Goal: Task Accomplishment & Management: Use online tool/utility

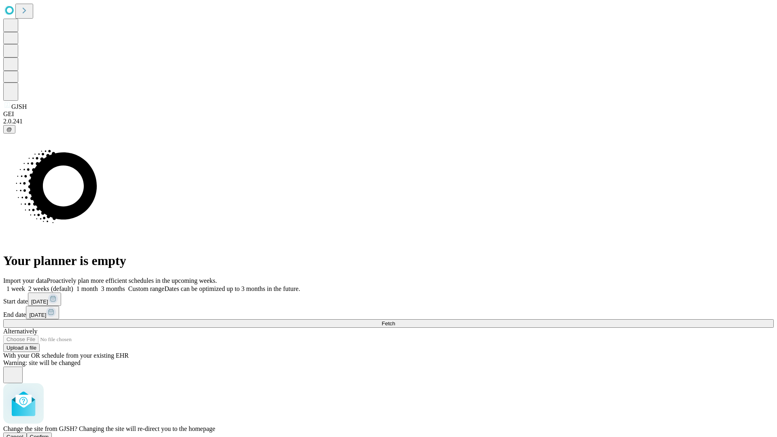
click at [49, 434] on span "Confirm" at bounding box center [39, 437] width 19 height 6
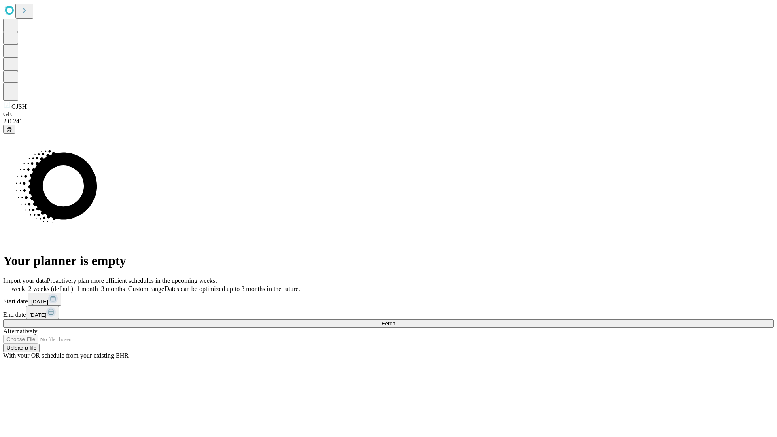
click at [98, 285] on label "1 month" at bounding box center [85, 288] width 25 height 7
click at [395, 321] on span "Fetch" at bounding box center [388, 324] width 13 height 6
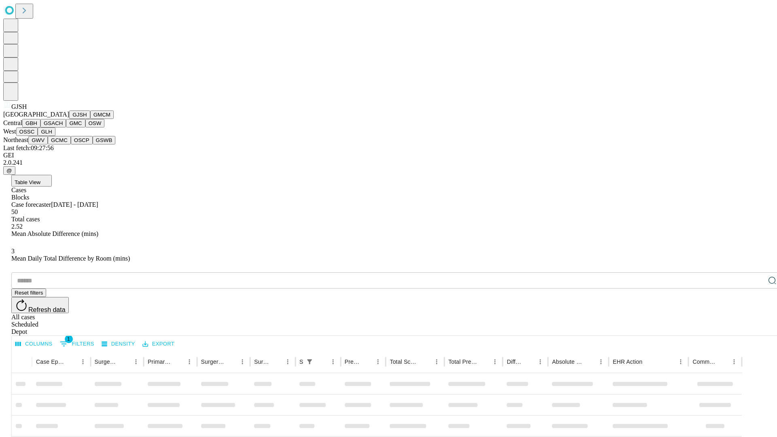
click at [90, 119] on button "GMCM" at bounding box center [101, 114] width 23 height 8
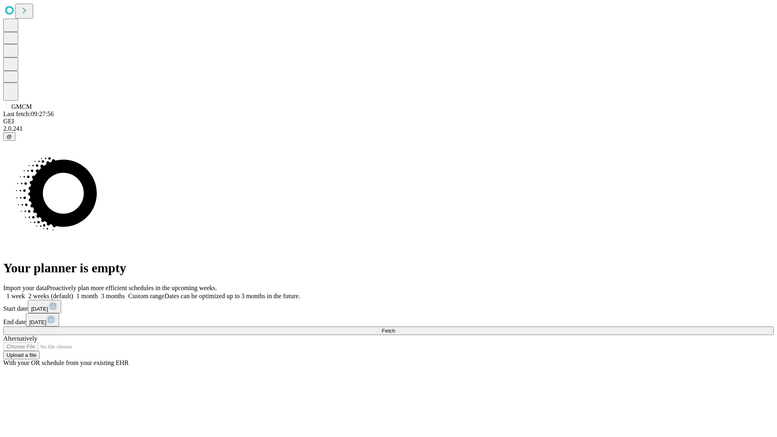
click at [98, 293] on label "1 month" at bounding box center [85, 296] width 25 height 7
click at [395, 328] on span "Fetch" at bounding box center [388, 331] width 13 height 6
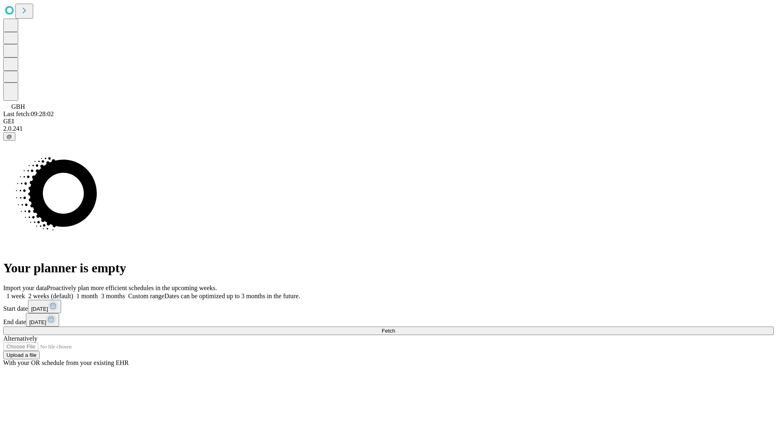
click at [98, 293] on label "1 month" at bounding box center [85, 296] width 25 height 7
click at [395, 328] on span "Fetch" at bounding box center [388, 331] width 13 height 6
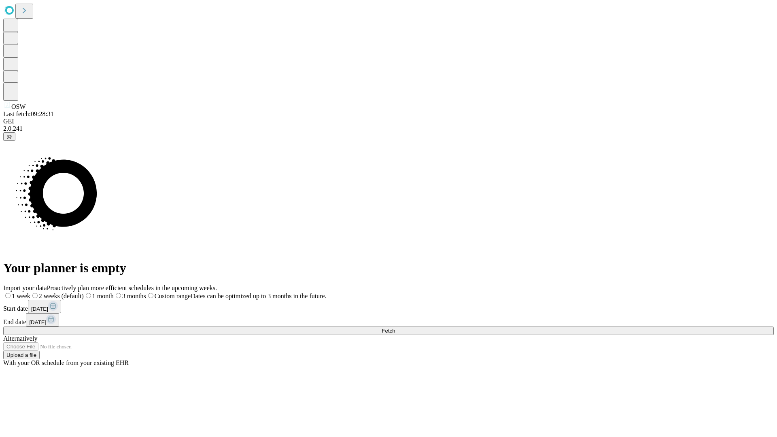
click at [114, 293] on label "1 month" at bounding box center [99, 296] width 30 height 7
click at [395, 328] on span "Fetch" at bounding box center [388, 331] width 13 height 6
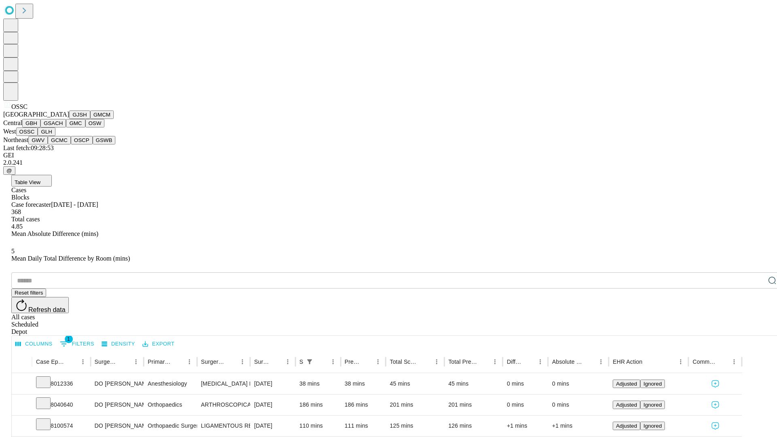
click at [55, 136] on button "GLH" at bounding box center [46, 131] width 17 height 8
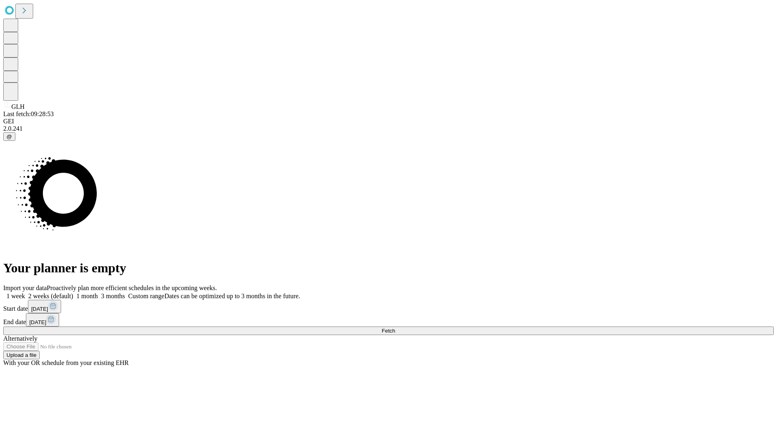
click at [395, 328] on span "Fetch" at bounding box center [388, 331] width 13 height 6
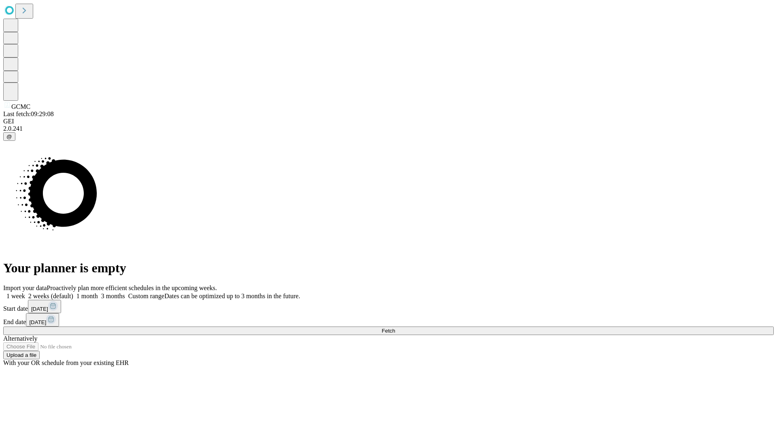
click at [98, 293] on label "1 month" at bounding box center [85, 296] width 25 height 7
click at [395, 328] on span "Fetch" at bounding box center [388, 331] width 13 height 6
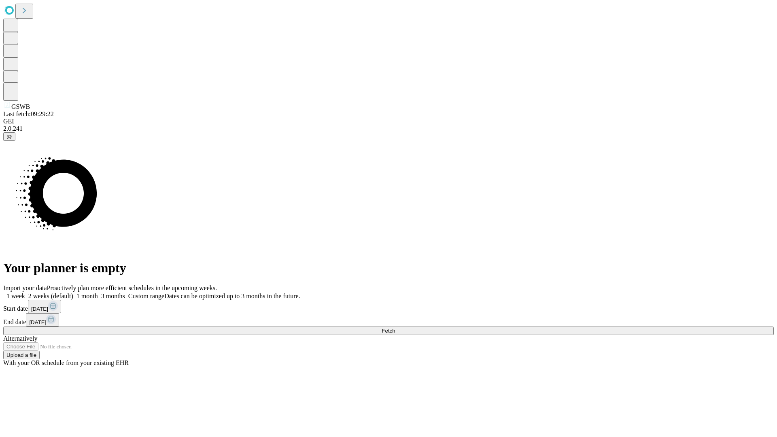
click at [98, 293] on label "1 month" at bounding box center [85, 296] width 25 height 7
click at [395, 328] on span "Fetch" at bounding box center [388, 331] width 13 height 6
